Goal: Navigation & Orientation: Find specific page/section

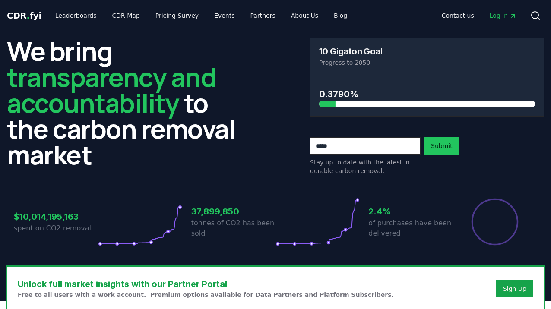
scroll to position [0, 0]
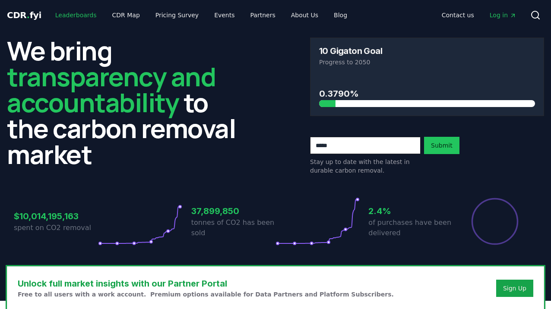
click at [78, 14] on link "Leaderboards" at bounding box center [75, 15] width 55 height 16
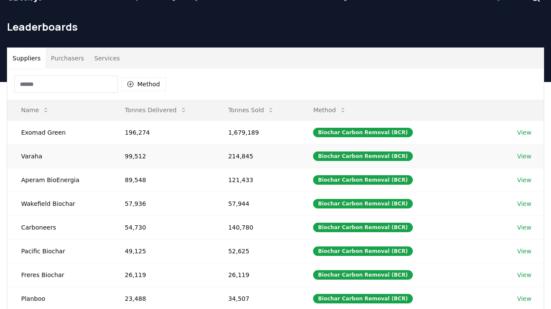
scroll to position [6, 0]
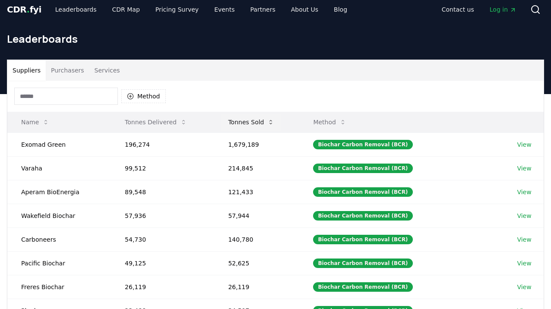
click at [266, 123] on button "Tonnes Sold" at bounding box center [251, 122] width 60 height 17
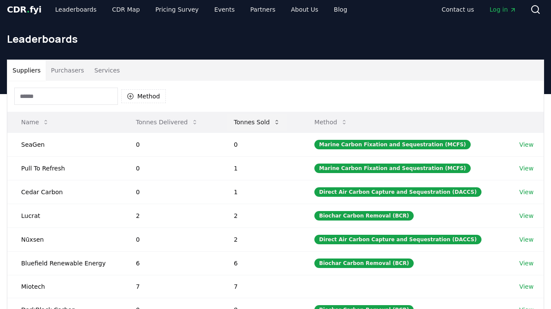
click at [266, 123] on button "Tonnes Sold" at bounding box center [257, 122] width 60 height 17
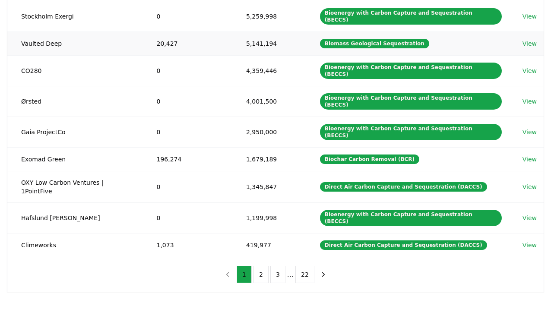
scroll to position [169, 0]
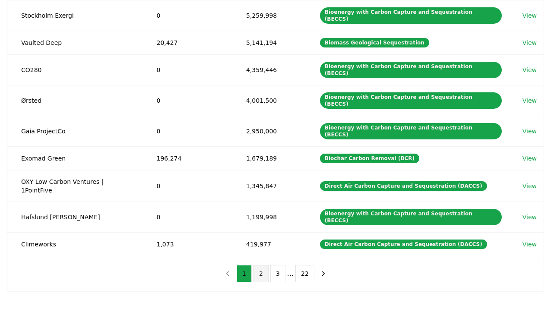
click at [260, 265] on button "2" at bounding box center [261, 273] width 15 height 17
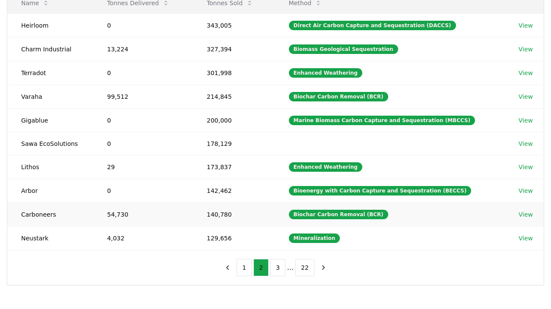
scroll to position [128, 0]
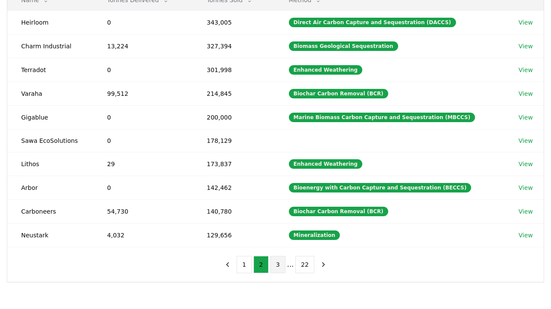
click at [275, 264] on button "3" at bounding box center [277, 264] width 15 height 17
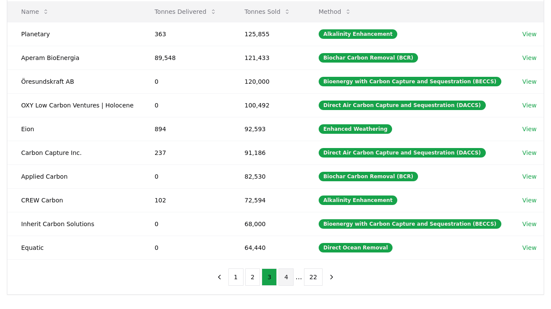
scroll to position [116, 0]
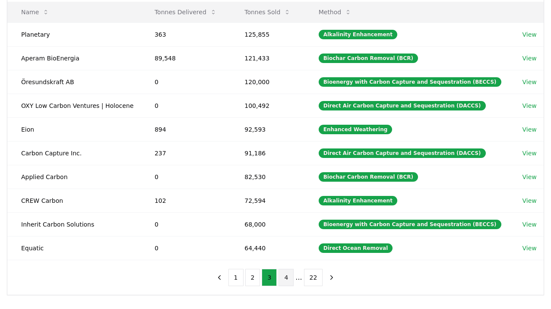
click at [288, 270] on button "4" at bounding box center [286, 277] width 15 height 17
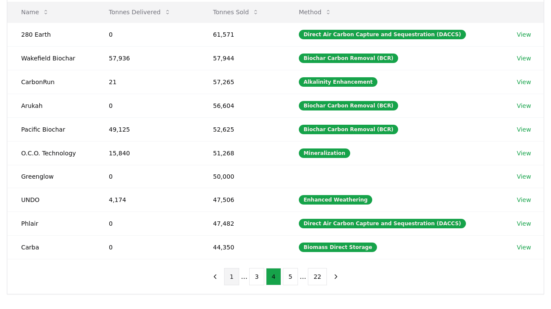
click at [233, 277] on button "1" at bounding box center [231, 276] width 15 height 17
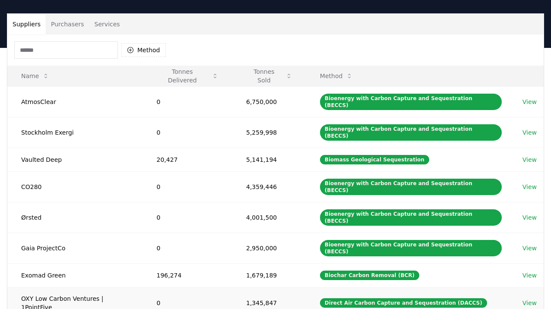
scroll to position [0, 0]
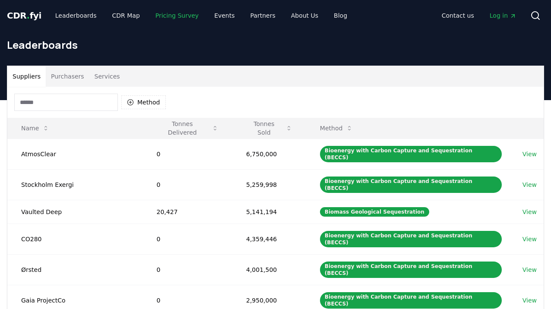
click at [179, 15] on link "Pricing Survey" at bounding box center [177, 16] width 57 height 16
